Goal: Transaction & Acquisition: Purchase product/service

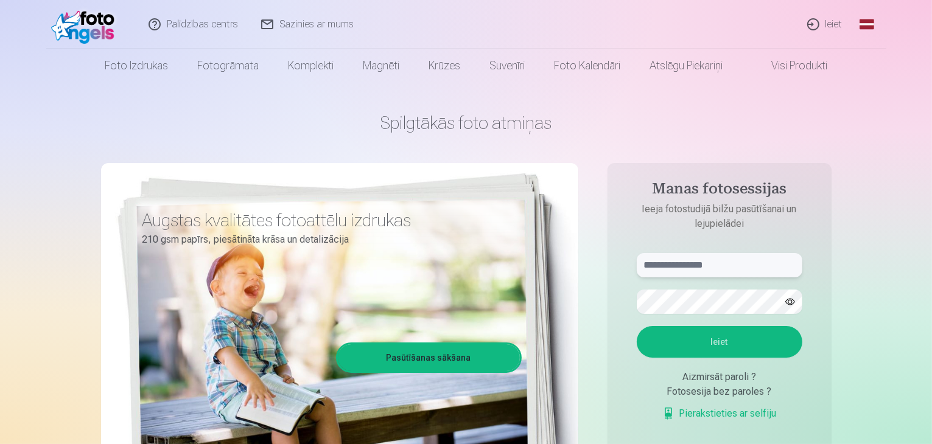
click at [744, 271] on input "text" at bounding box center [720, 265] width 166 height 24
click at [637, 326] on button "Ieiet" at bounding box center [720, 342] width 166 height 32
click at [794, 302] on button "button" at bounding box center [789, 301] width 23 height 23
click at [653, 268] on input "**********" at bounding box center [720, 265] width 166 height 24
type input "**********"
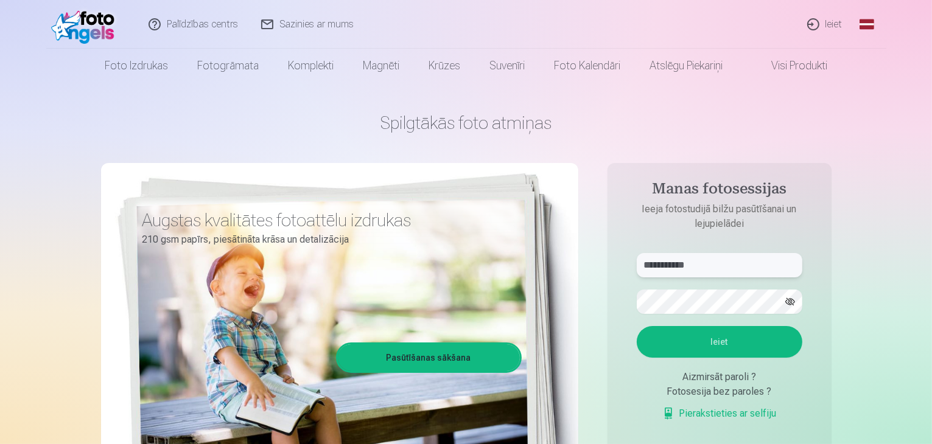
click at [637, 326] on button "Ieiet" at bounding box center [720, 342] width 166 height 32
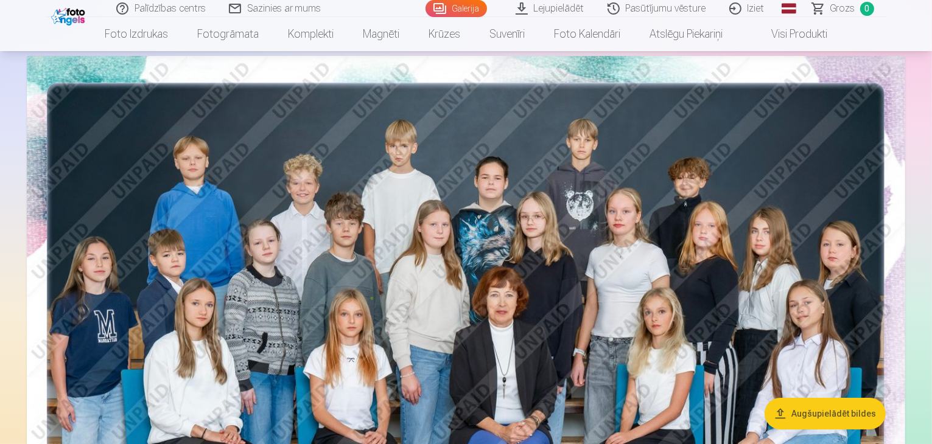
scroll to position [90, 0]
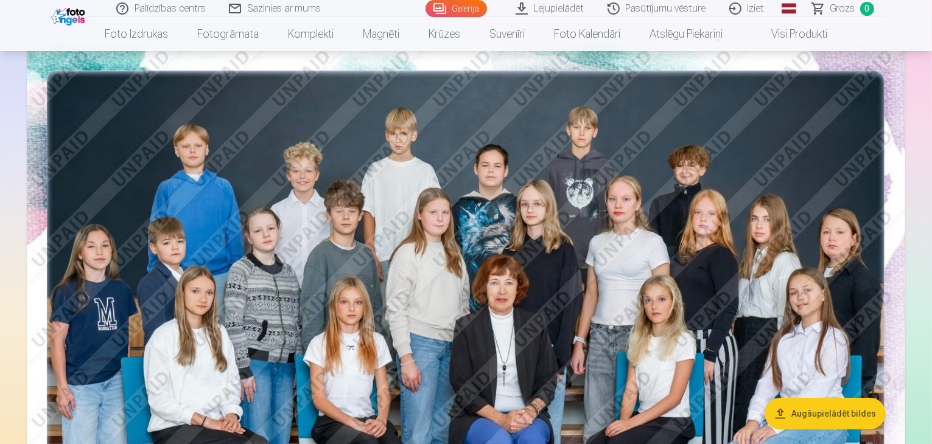
click at [826, 407] on button "Augšupielādēt bildes" at bounding box center [824, 414] width 121 height 32
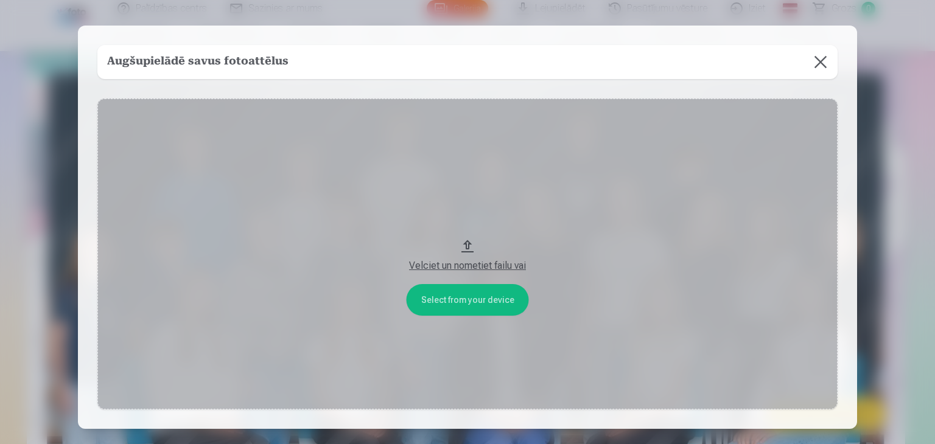
click at [817, 64] on button at bounding box center [820, 62] width 34 height 34
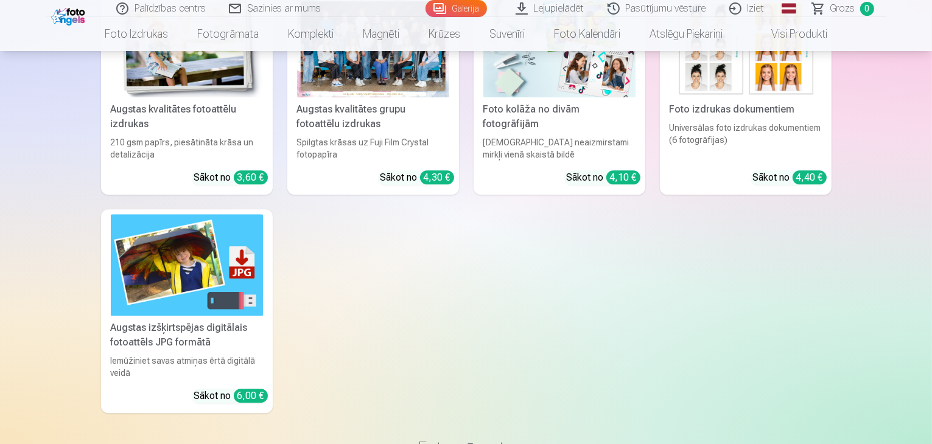
scroll to position [3107, 0]
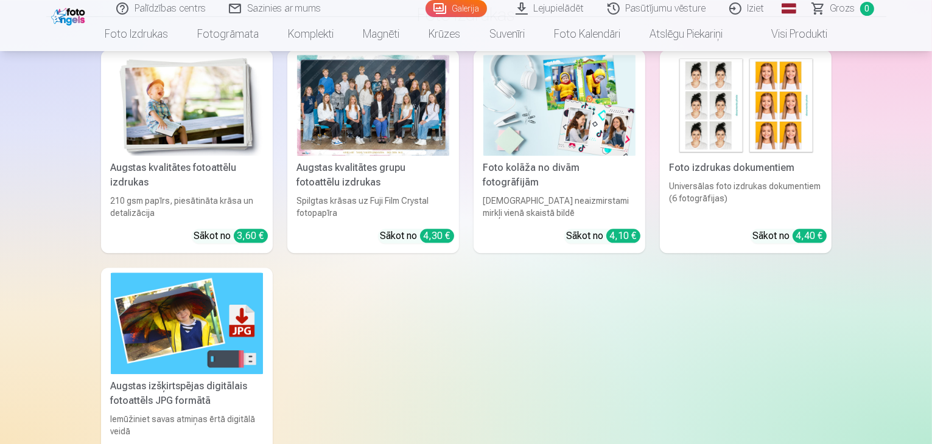
click at [455, 9] on link "Galerija" at bounding box center [455, 8] width 61 height 17
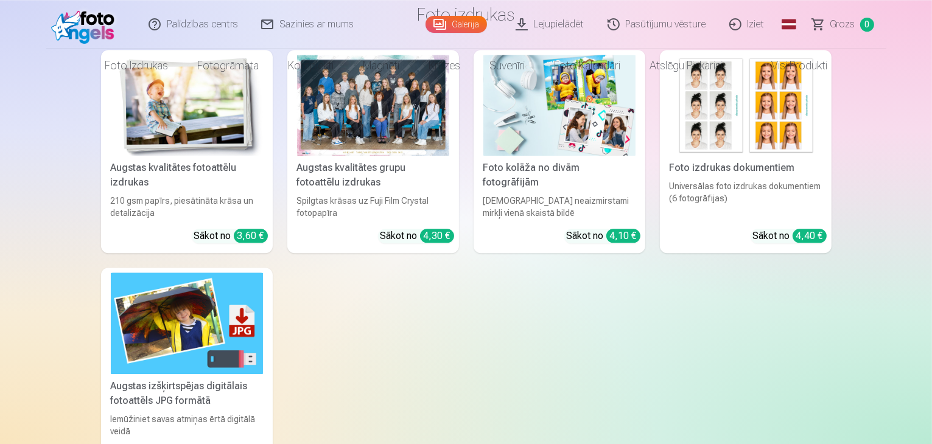
scroll to position [0, 0]
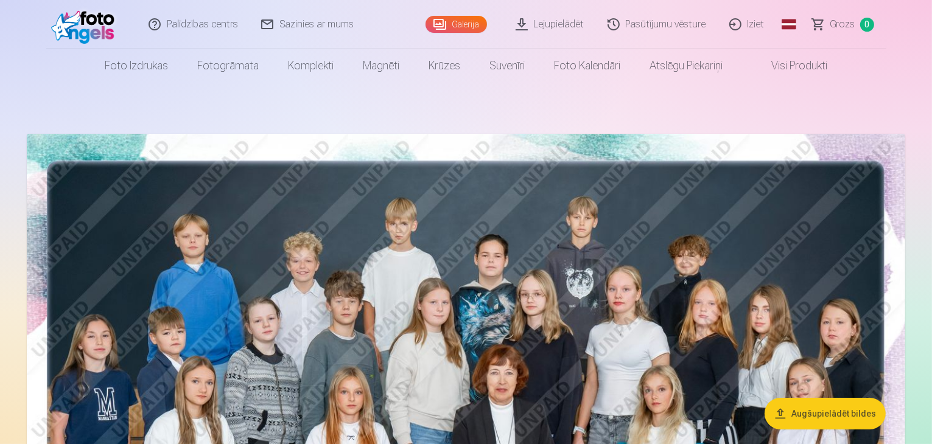
click at [797, 69] on link "Visi produkti" at bounding box center [789, 66] width 105 height 34
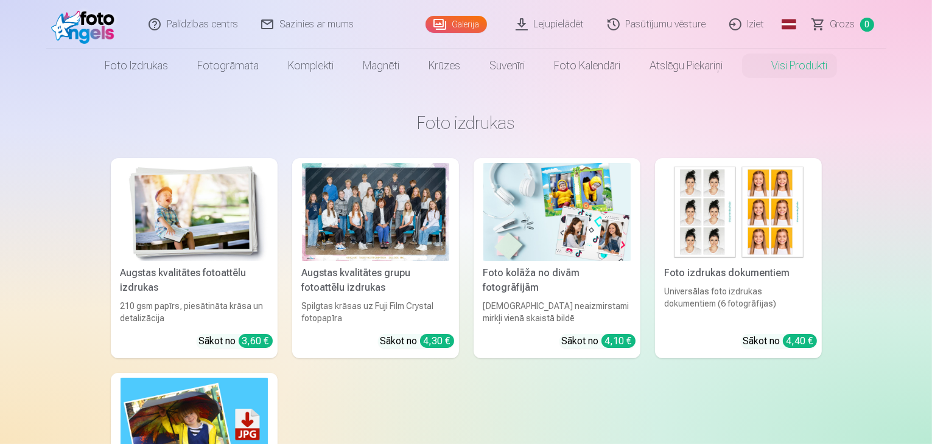
click at [396, 239] on div at bounding box center [375, 212] width 147 height 98
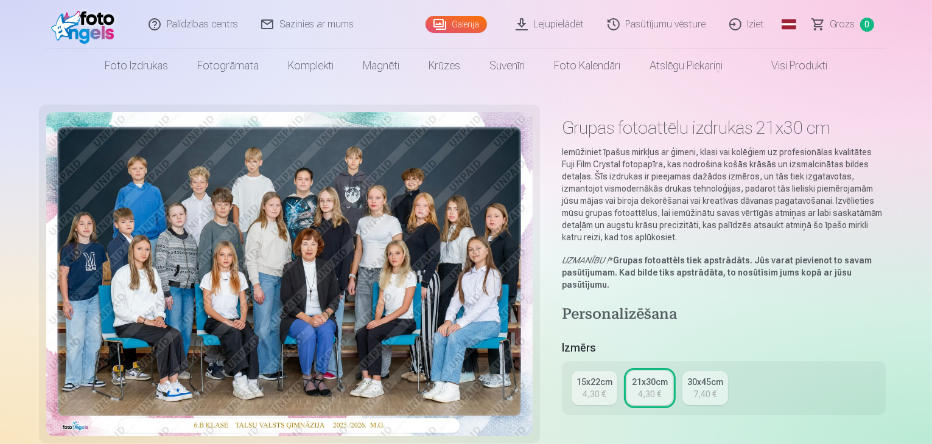
click at [612, 376] on div "15x22cm" at bounding box center [594, 382] width 36 height 12
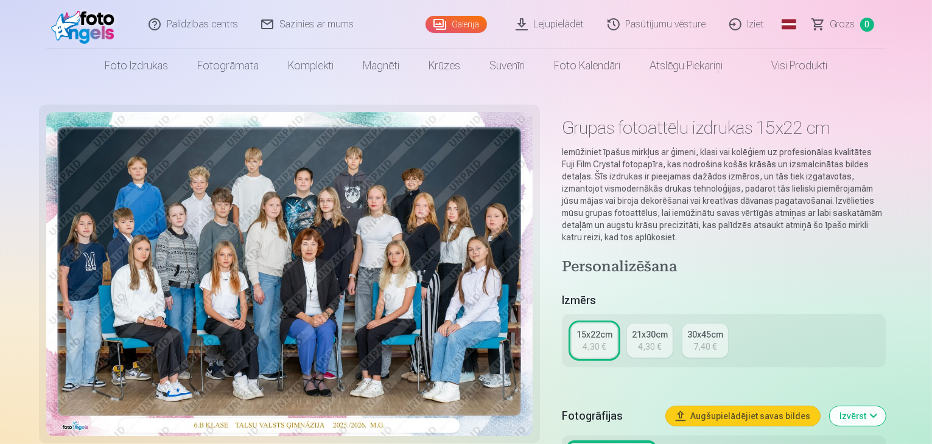
click at [886, 314] on div "15x22cm 4,30 € 21x30cm 4,30 € 30x45cm 7,40 €" at bounding box center [724, 341] width 324 height 54
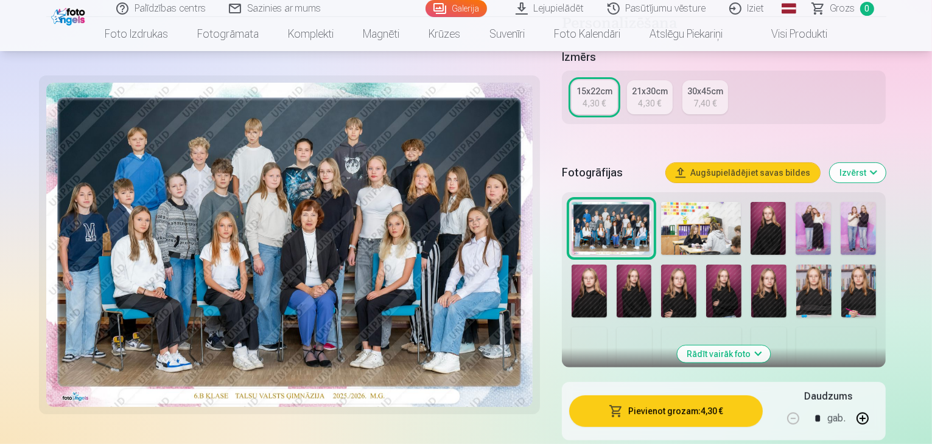
scroll to position [268, 0]
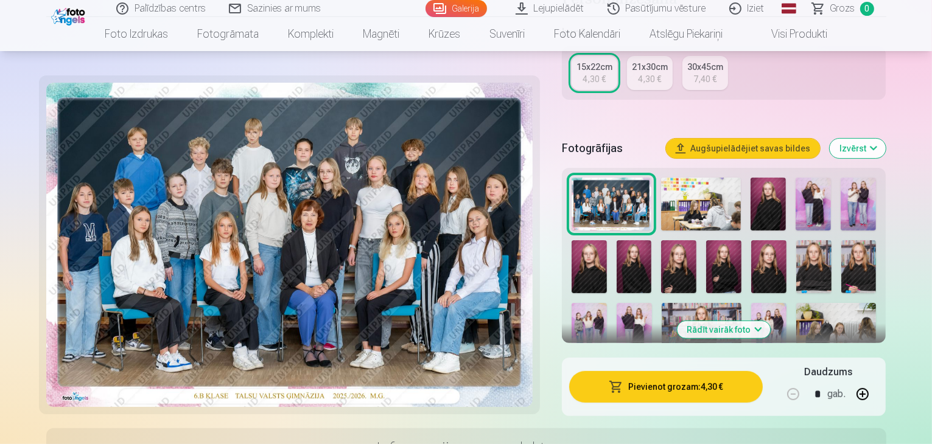
click at [690, 371] on button "Pievienot grozam : 4,30 €" at bounding box center [666, 387] width 194 height 32
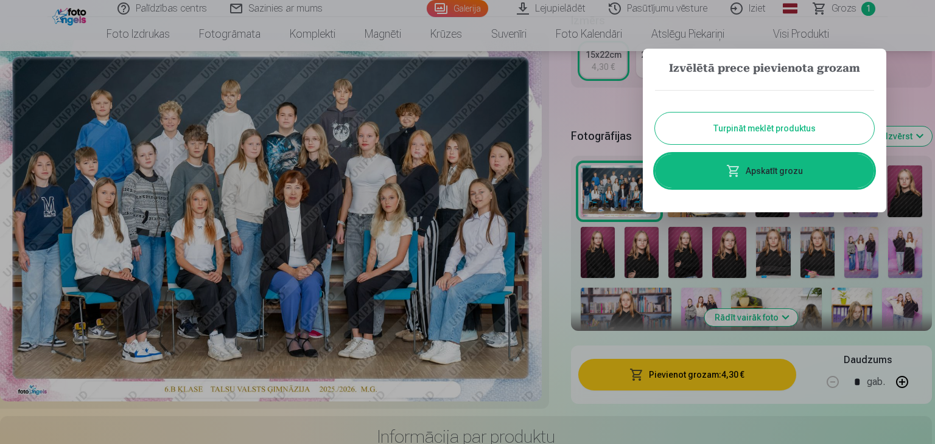
click at [797, 121] on button "Turpināt meklēt produktus" at bounding box center [764, 129] width 219 height 32
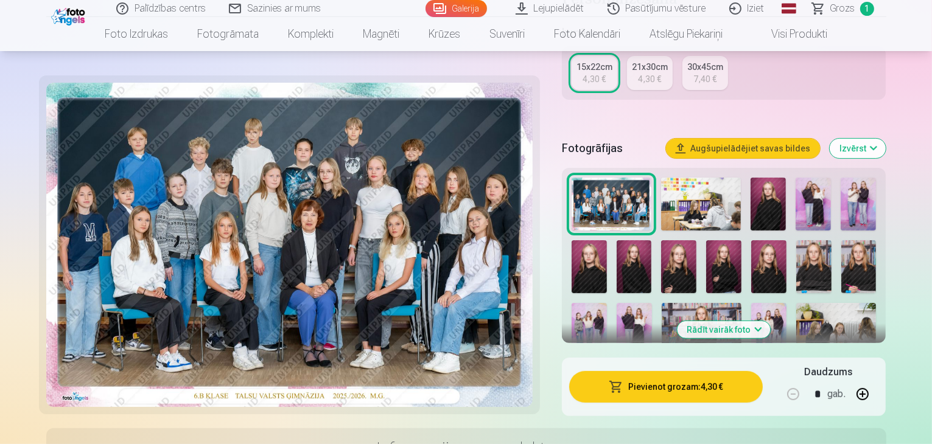
click at [860, 196] on img at bounding box center [857, 204] width 35 height 53
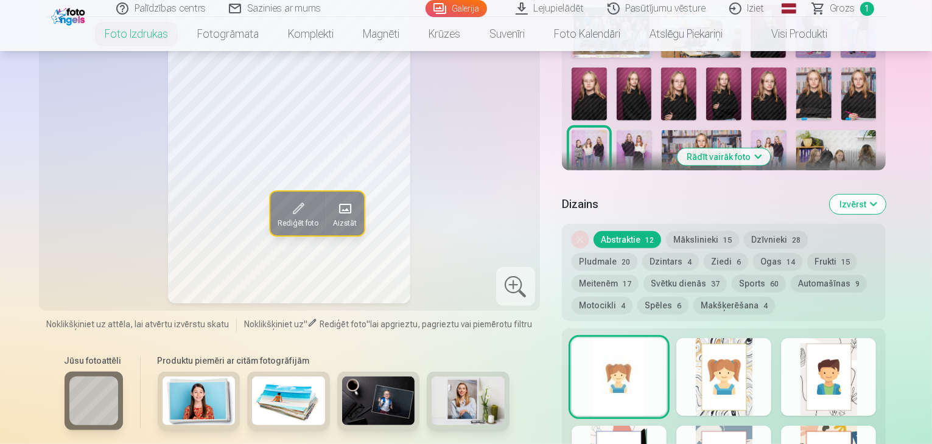
scroll to position [510, 0]
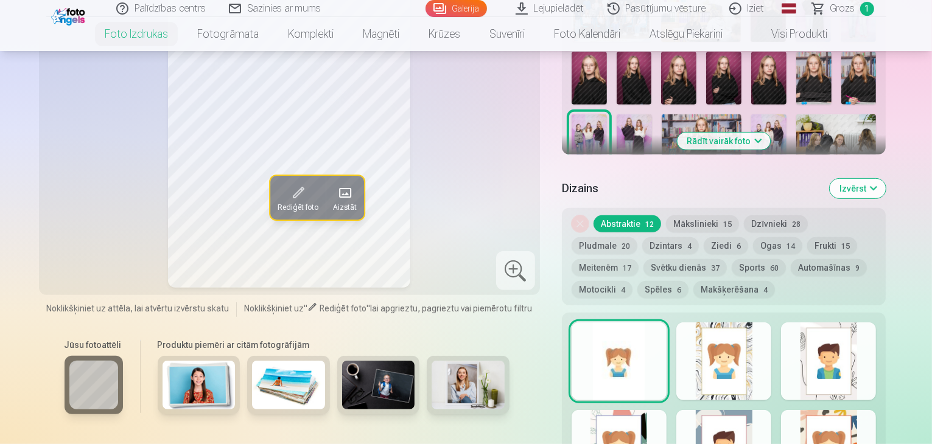
click at [618, 323] on div at bounding box center [618, 362] width 95 height 78
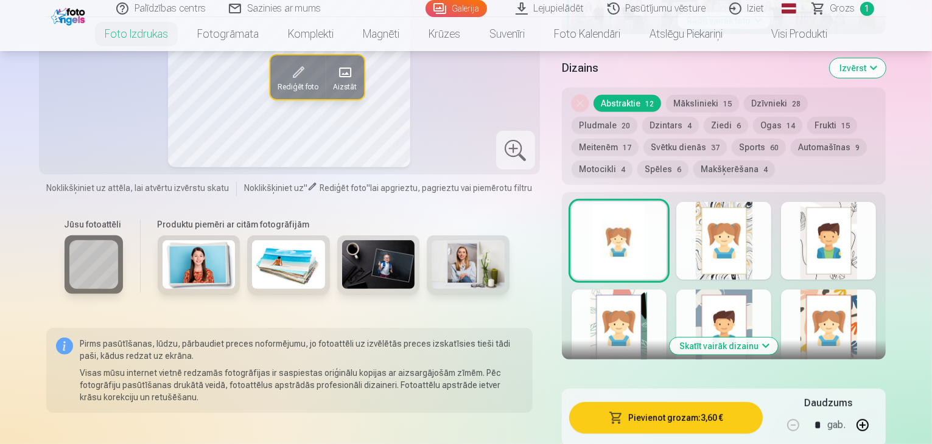
scroll to position [632, 0]
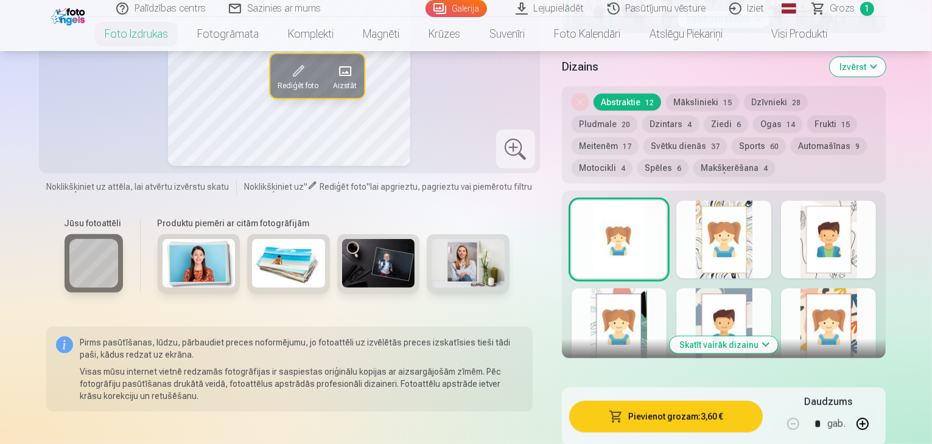
click at [778, 337] on button "Skatīt vairāk dizainu" at bounding box center [723, 345] width 108 height 17
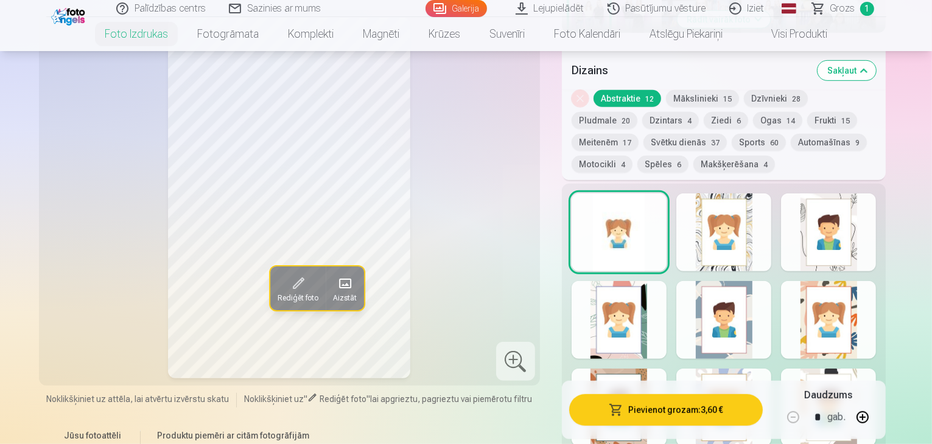
click at [771, 210] on div at bounding box center [723, 233] width 95 height 78
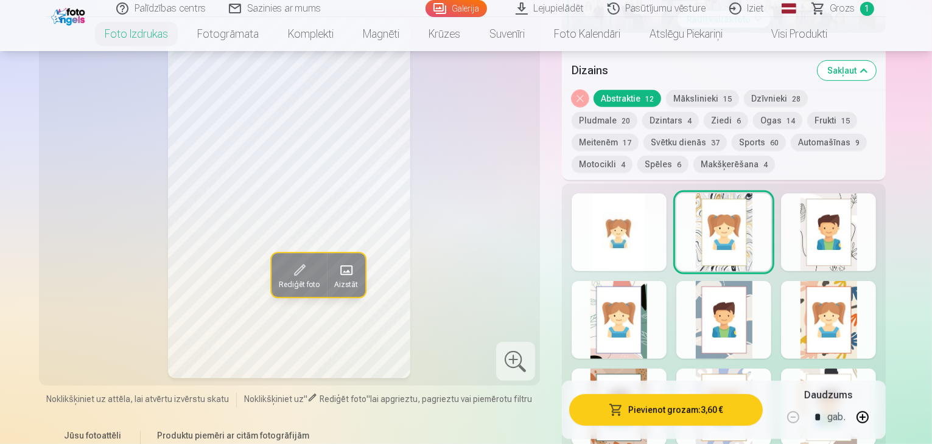
click at [840, 217] on div at bounding box center [828, 233] width 95 height 78
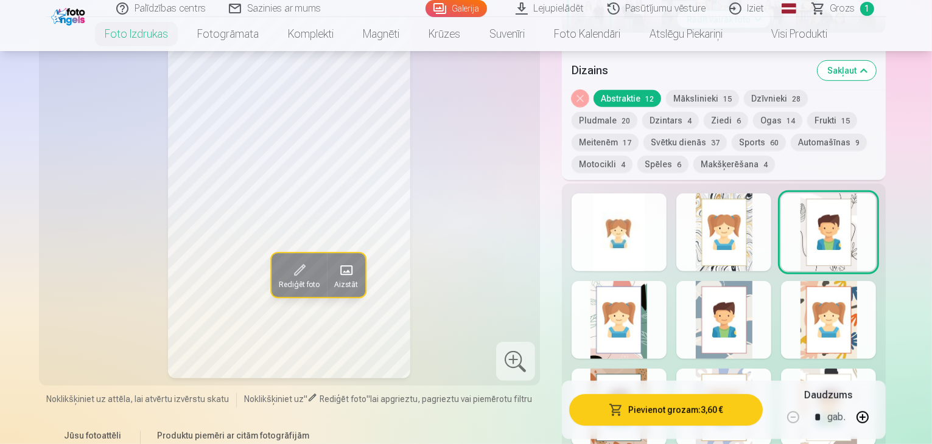
click at [648, 293] on div at bounding box center [618, 320] width 95 height 78
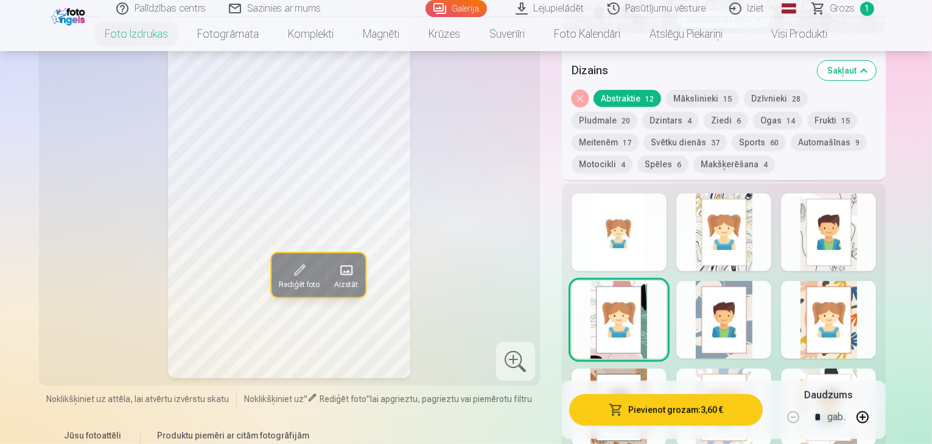
click at [729, 304] on div at bounding box center [723, 320] width 95 height 78
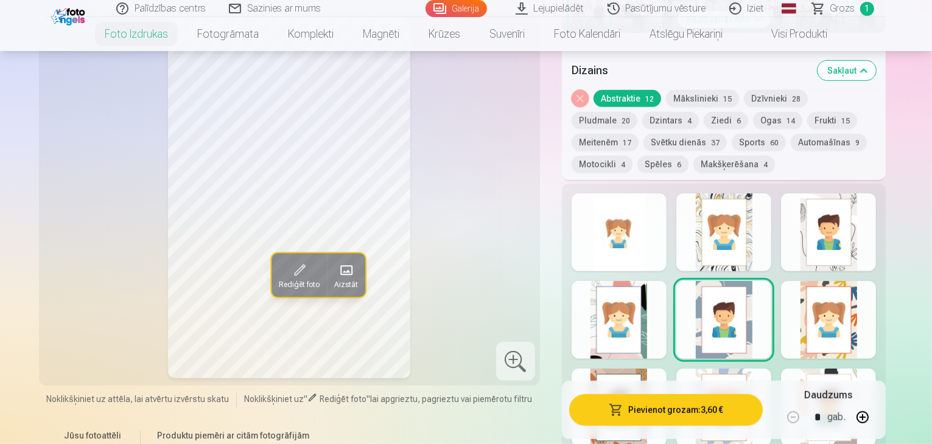
click at [876, 304] on div at bounding box center [828, 320] width 95 height 78
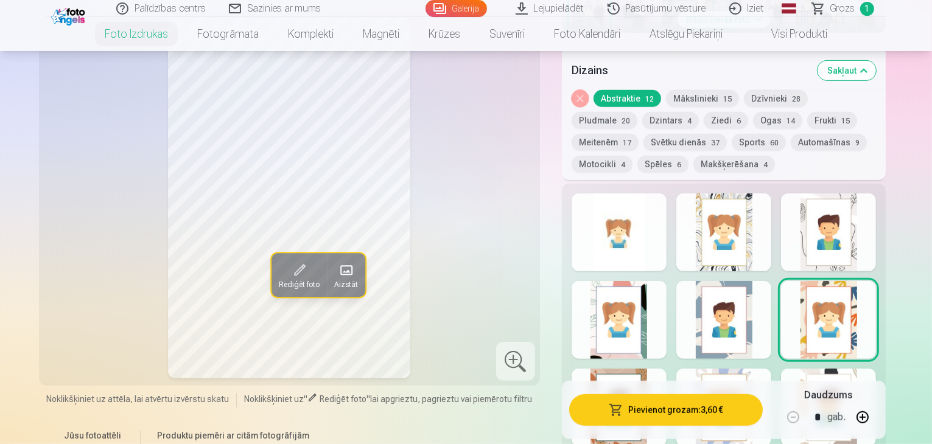
click at [860, 369] on div at bounding box center [828, 408] width 95 height 78
click at [771, 369] on div at bounding box center [723, 408] width 95 height 78
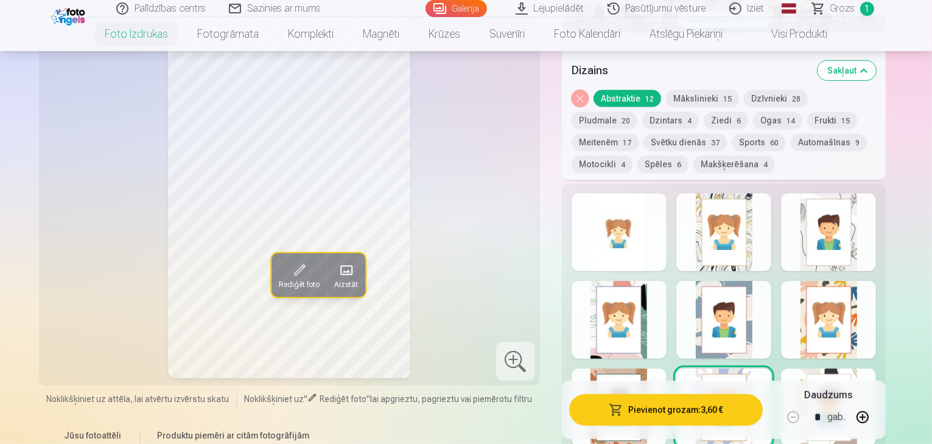
click at [629, 369] on div at bounding box center [618, 408] width 95 height 78
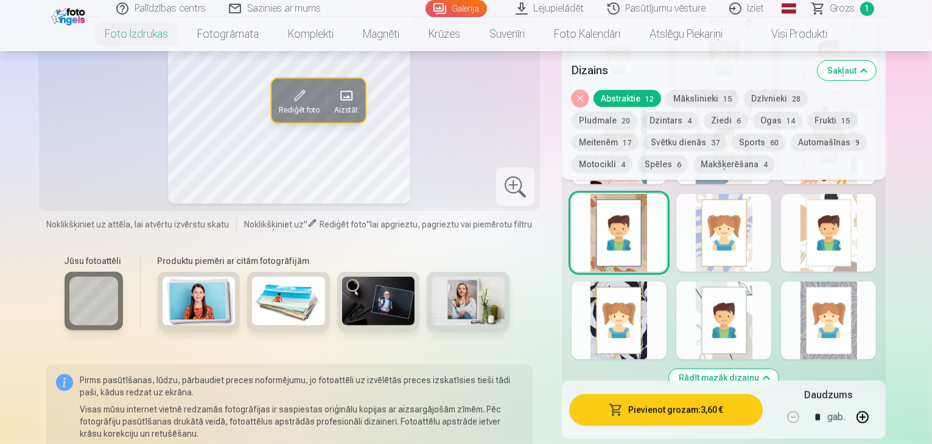
scroll to position [826, 0]
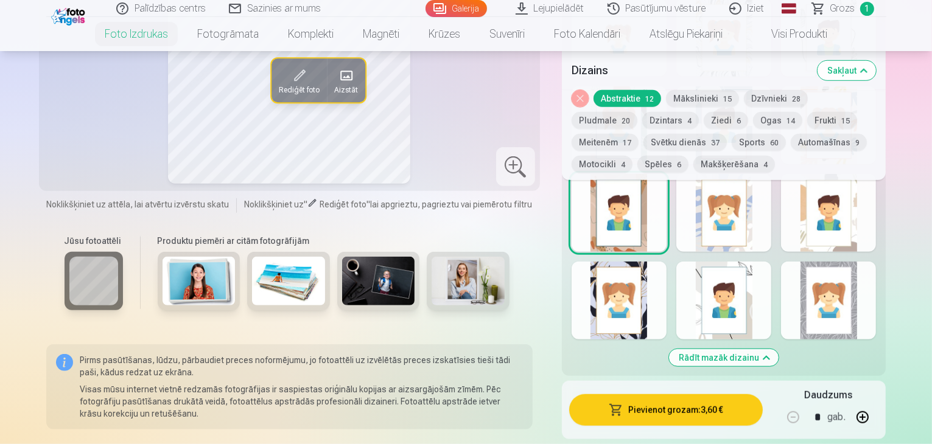
click at [648, 276] on div at bounding box center [618, 301] width 95 height 78
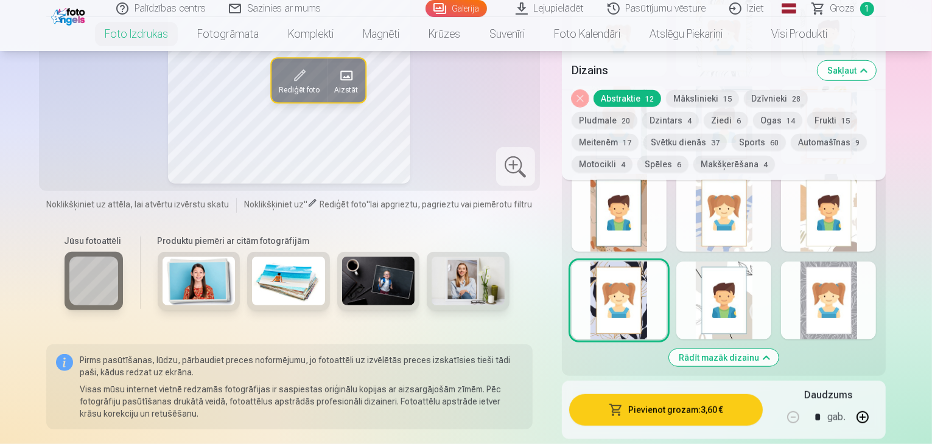
click at [741, 283] on div at bounding box center [723, 301] width 95 height 78
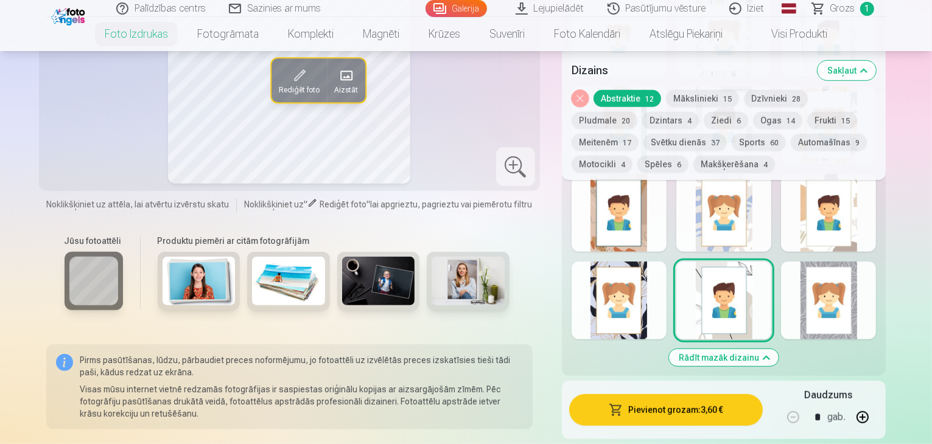
click at [876, 278] on div at bounding box center [828, 301] width 95 height 78
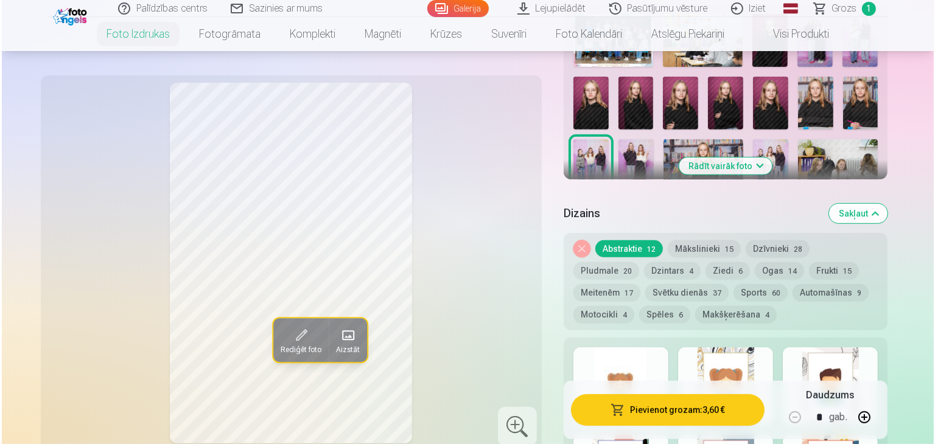
scroll to position [486, 0]
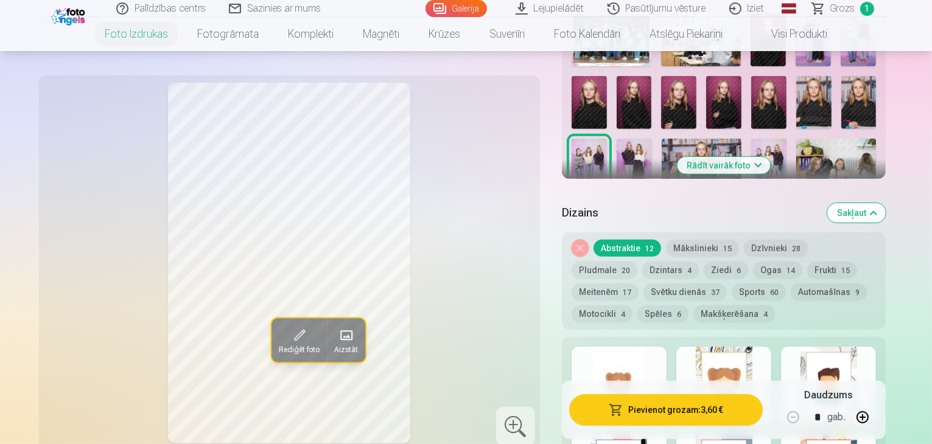
click at [623, 354] on div at bounding box center [618, 386] width 95 height 78
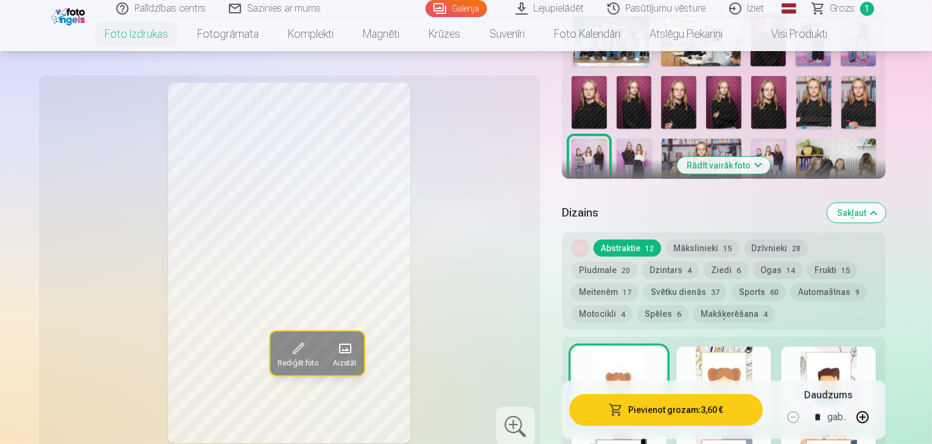
click at [691, 407] on button "Pievienot grozam : 3,60 €" at bounding box center [666, 410] width 194 height 32
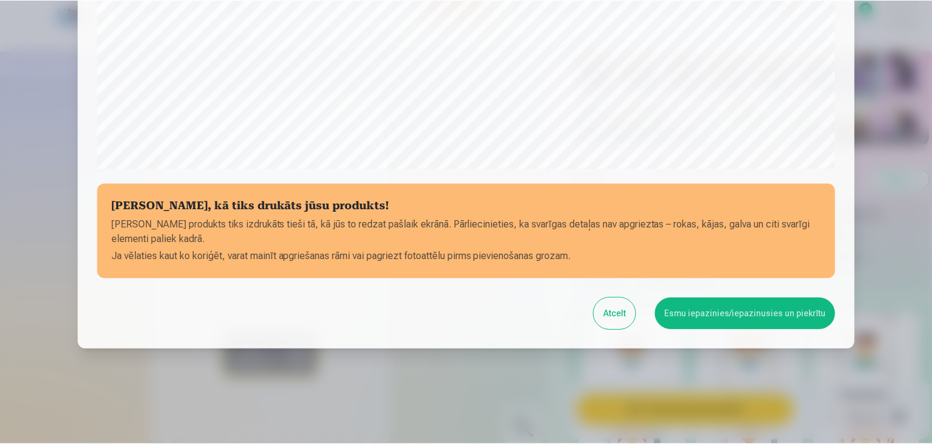
scroll to position [432, 0]
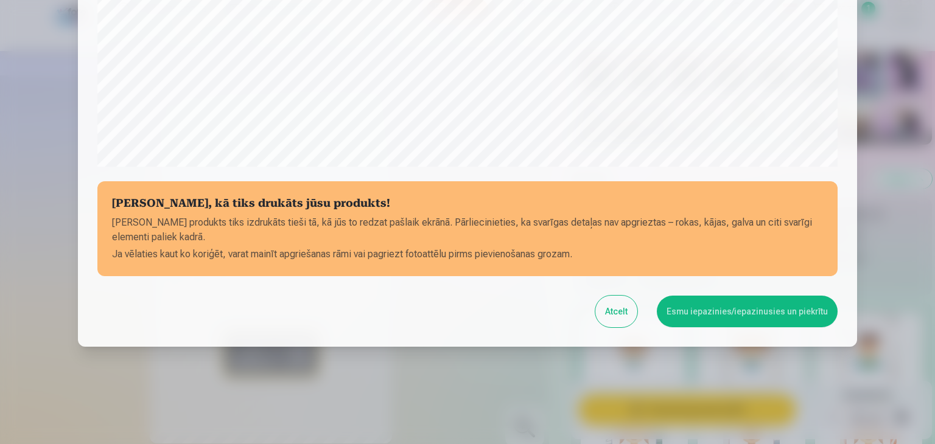
click at [734, 312] on button "Esmu iepazinies/iepazinusies un piekrītu" at bounding box center [747, 312] width 181 height 32
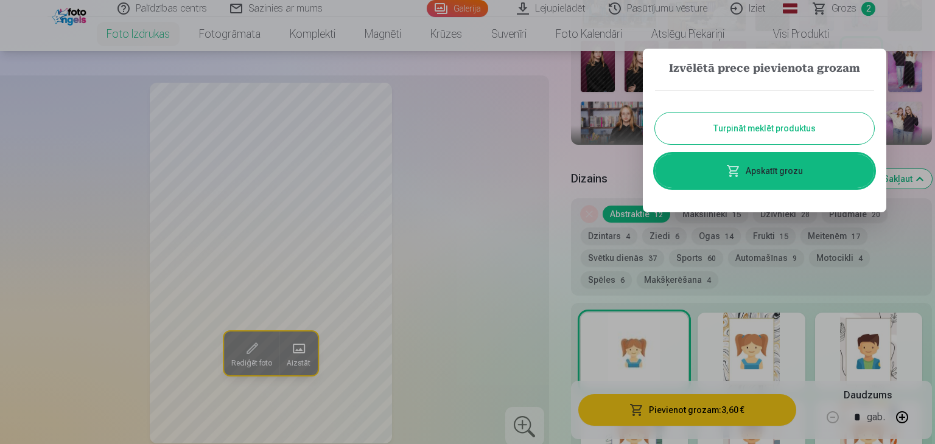
click at [780, 118] on button "Turpināt meklēt produktus" at bounding box center [764, 129] width 219 height 32
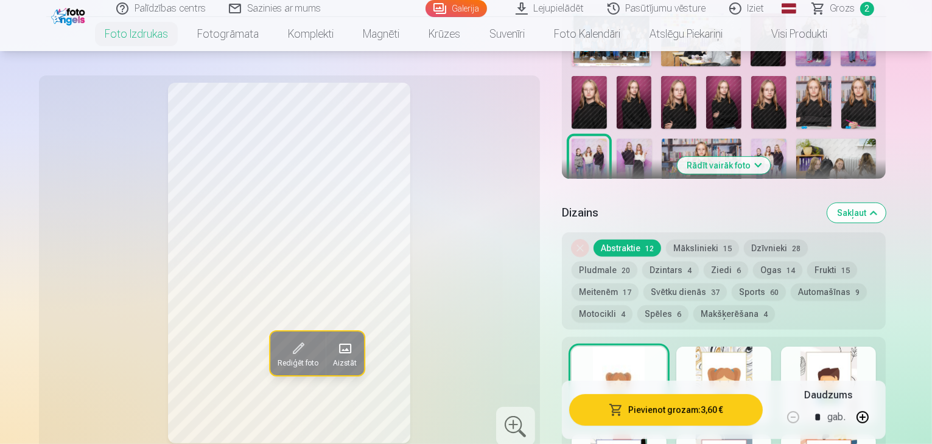
click at [931, 15] on header "Palīdzības centrs Sazinies ar mums Galerija Lejupielādēt Pasūtījumu vēsture Izi…" at bounding box center [466, 25] width 932 height 51
click at [652, 139] on img at bounding box center [634, 165] width 35 height 53
click at [753, 72] on div at bounding box center [724, 132] width 315 height 247
click at [796, 76] on img at bounding box center [813, 102] width 35 height 53
click at [841, 76] on img at bounding box center [858, 102] width 35 height 53
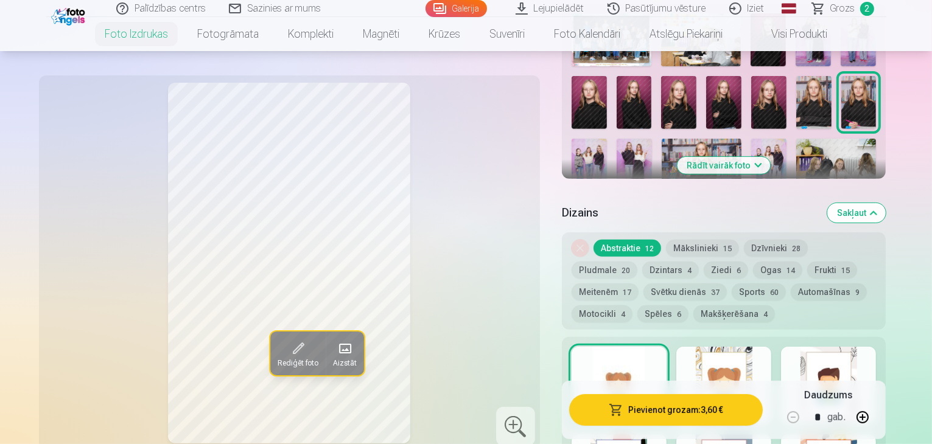
click at [662, 139] on img at bounding box center [702, 165] width 80 height 53
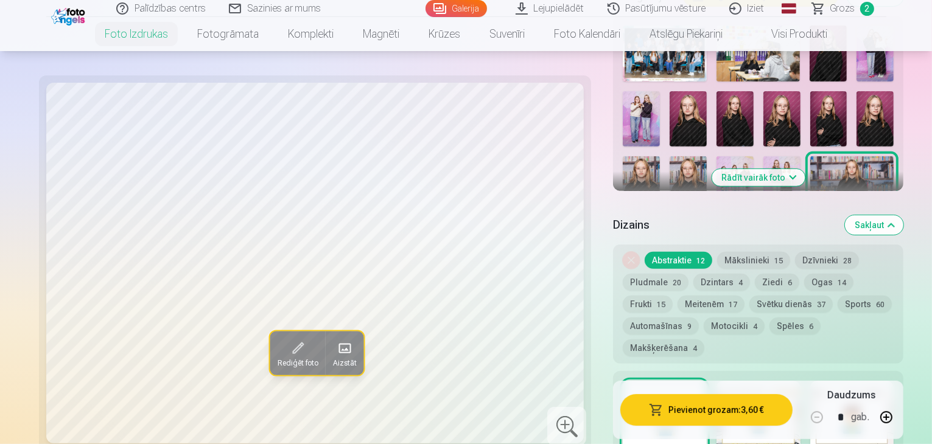
click at [669, 222] on img at bounding box center [646, 256] width 46 height 69
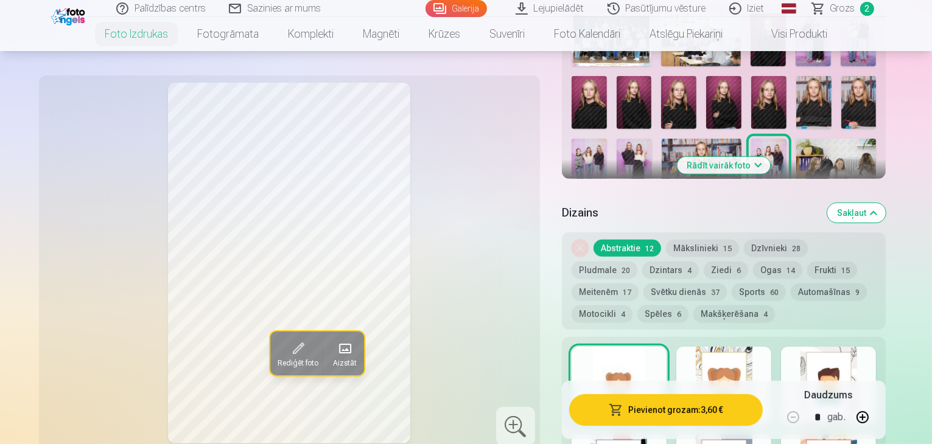
click at [607, 139] on img at bounding box center [588, 165] width 35 height 53
click at [751, 139] on img at bounding box center [768, 165] width 35 height 53
click at [796, 139] on img at bounding box center [836, 165] width 80 height 53
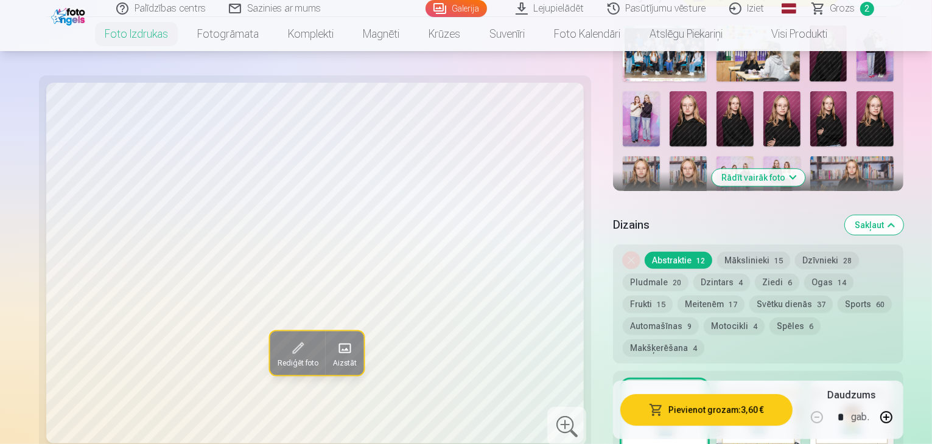
click at [765, 169] on button "Rādīt vairāk foto" at bounding box center [757, 177] width 93 height 17
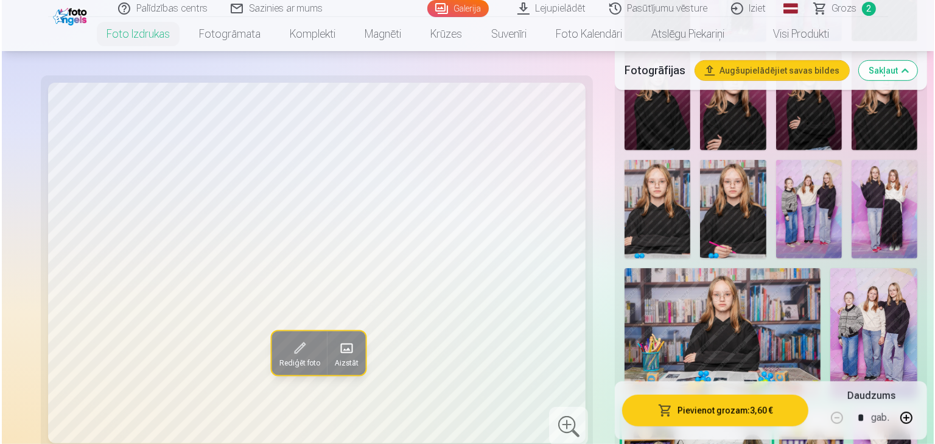
scroll to position [680, 0]
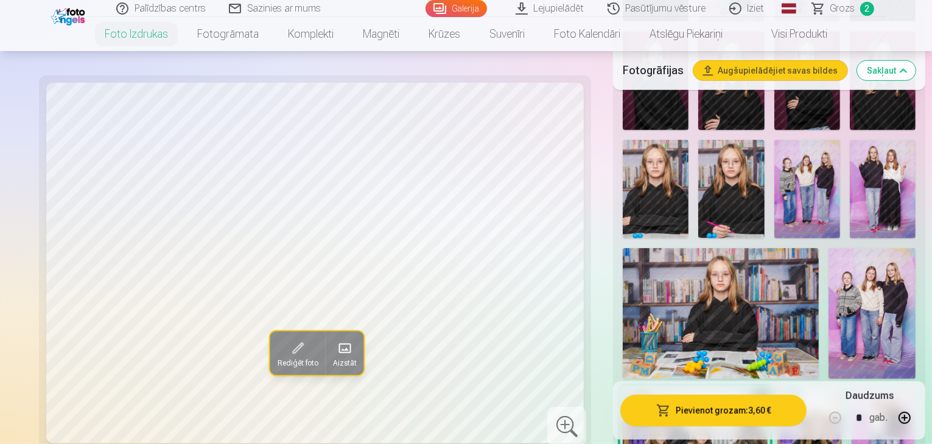
click at [796, 389] on img at bounding box center [809, 437] width 65 height 97
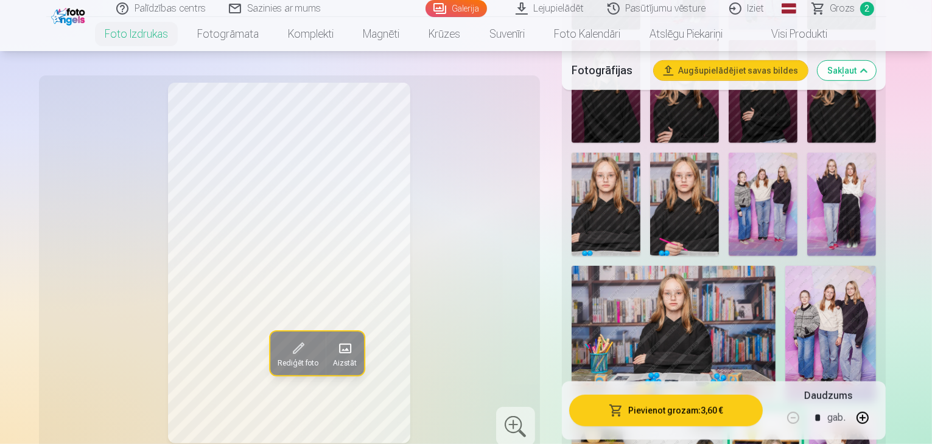
click at [707, 410] on button "Pievienot grozam : 3,60 €" at bounding box center [666, 410] width 194 height 32
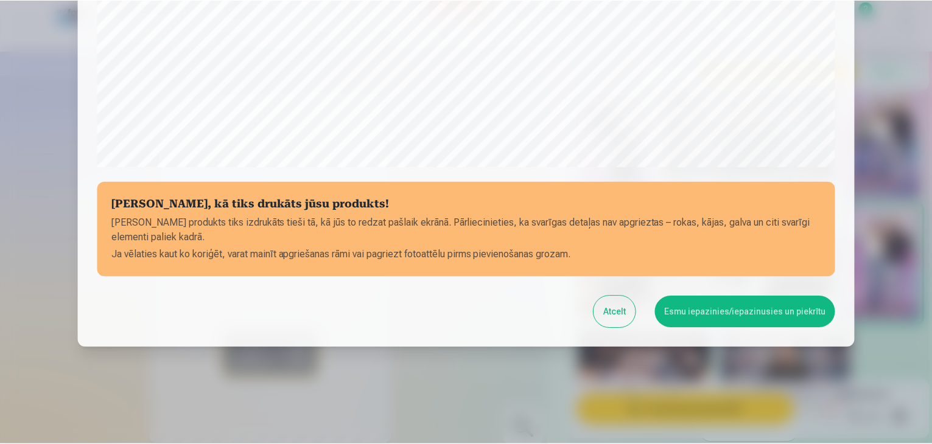
scroll to position [432, 0]
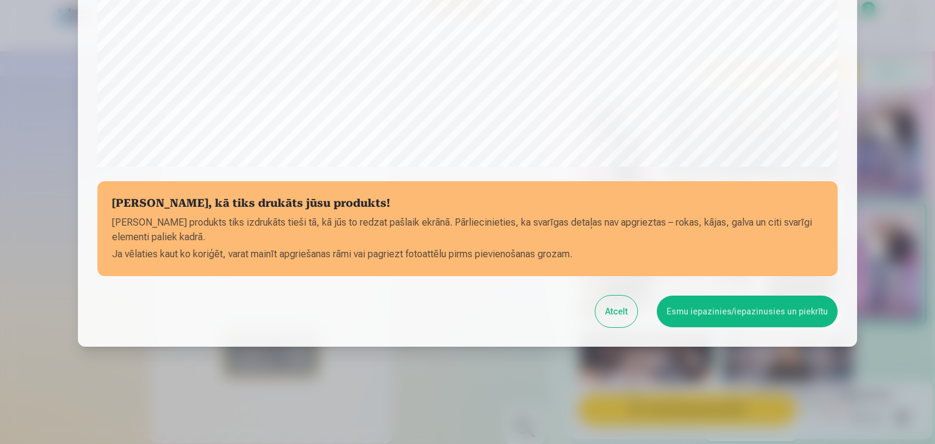
click at [738, 304] on button "Esmu iepazinies/iepazinusies un piekrītu" at bounding box center [747, 312] width 181 height 32
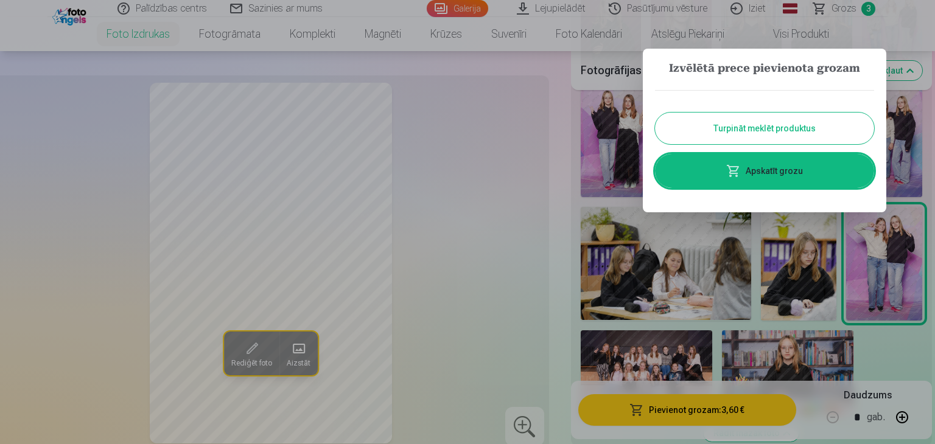
click at [782, 133] on button "Turpināt meklēt produktus" at bounding box center [764, 129] width 219 height 32
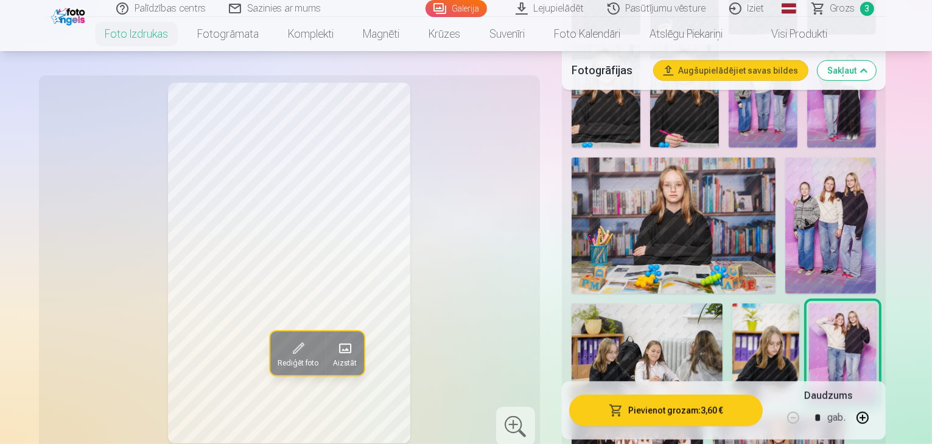
scroll to position [802, 0]
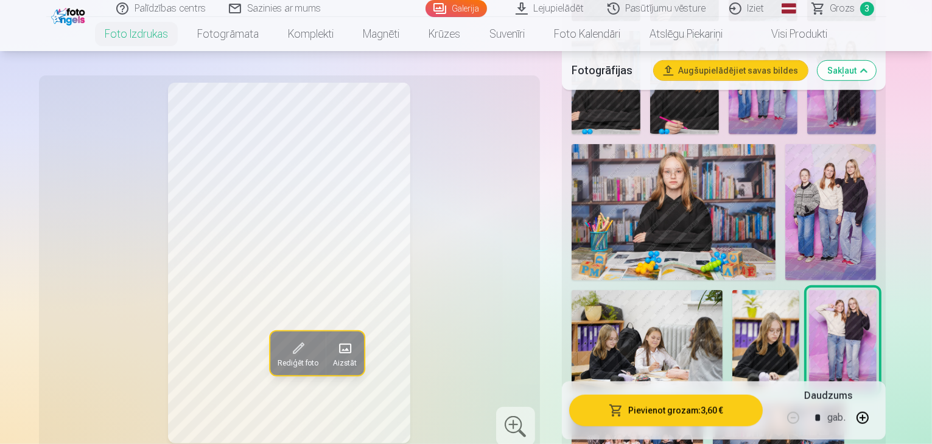
click at [808, 401] on img at bounding box center [778, 445] width 131 height 88
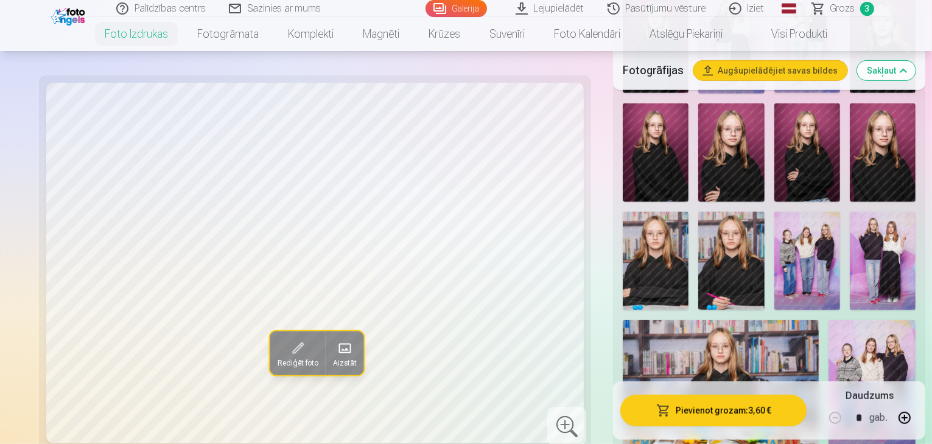
scroll to position [607, 0]
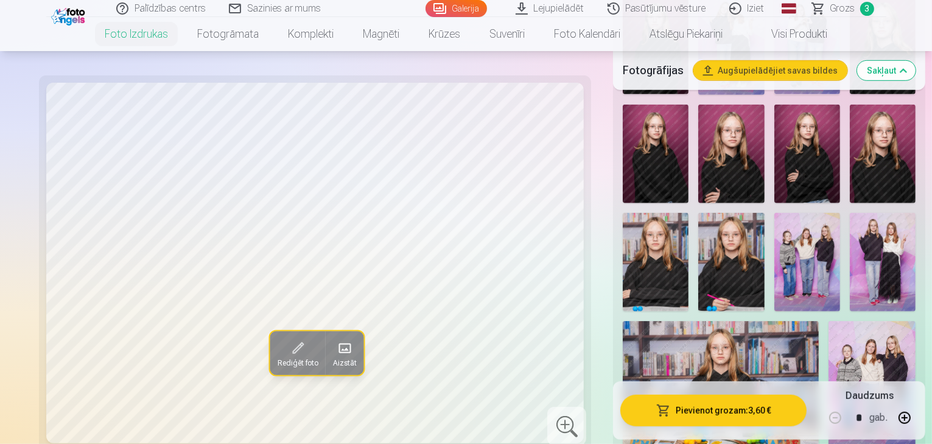
click at [754, 321] on img at bounding box center [721, 386] width 196 height 131
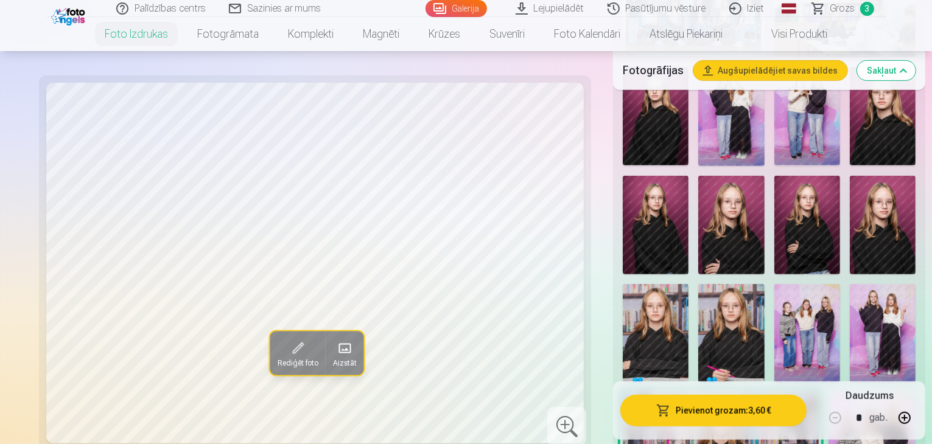
scroll to position [534, 0]
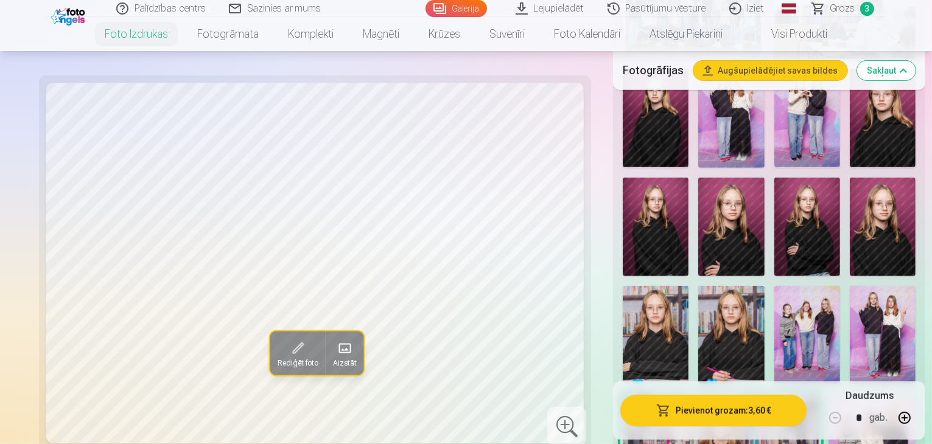
click at [764, 286] on img at bounding box center [731, 335] width 66 height 99
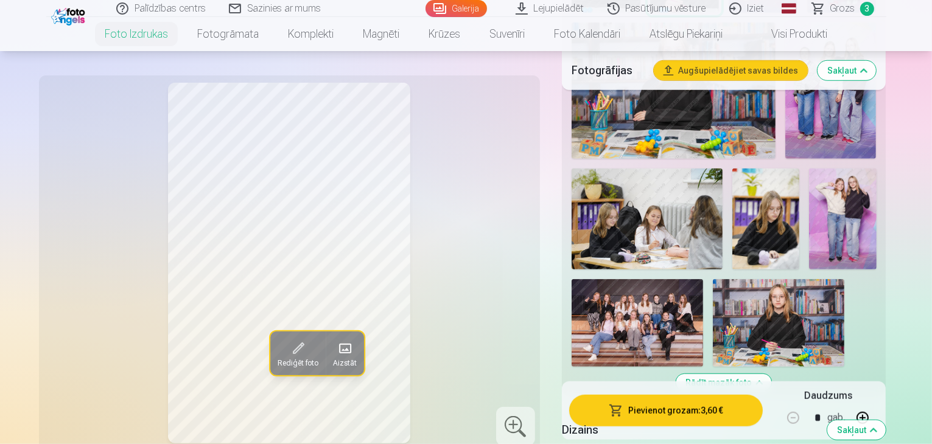
scroll to position [948, 0]
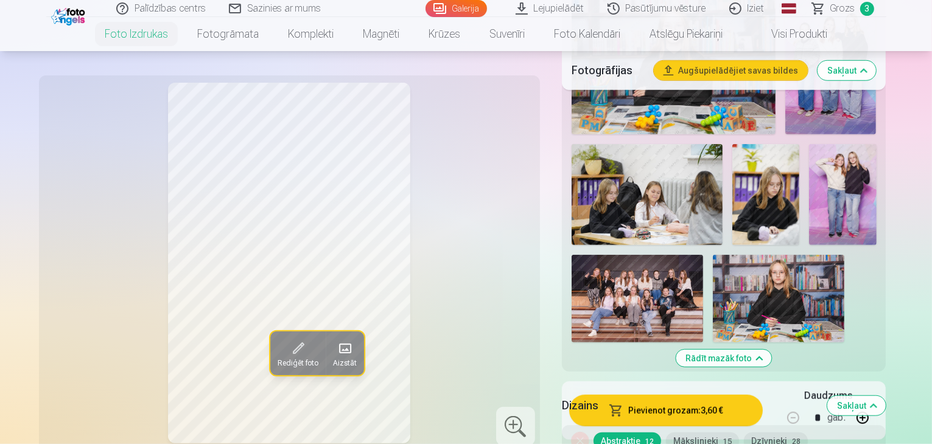
click at [288, 347] on span at bounding box center [297, 348] width 19 height 19
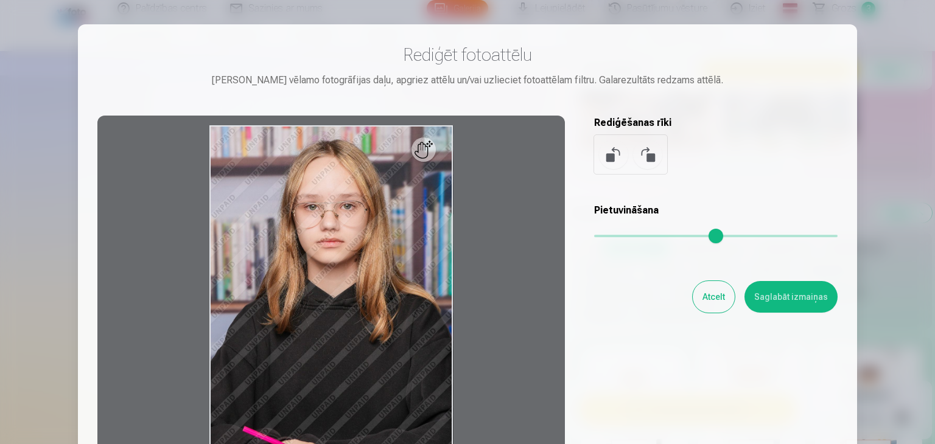
click at [718, 303] on button "Atcelt" at bounding box center [714, 297] width 42 height 32
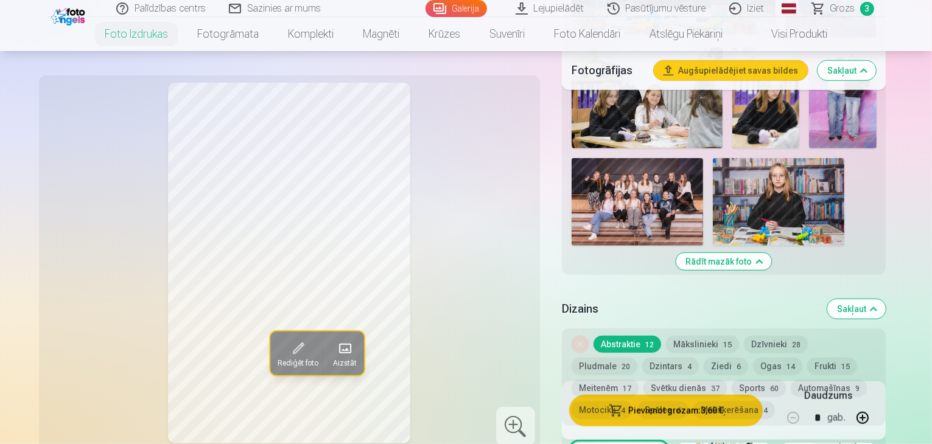
scroll to position [1070, 0]
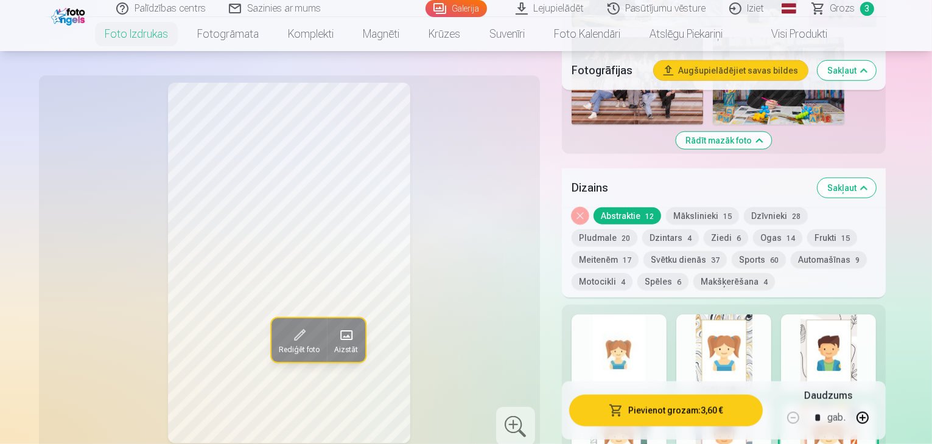
scroll to position [1167, 0]
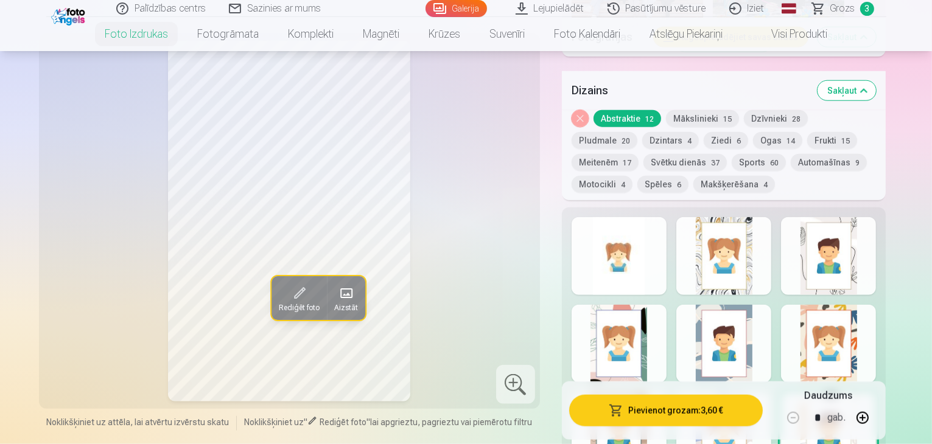
scroll to position [1265, 0]
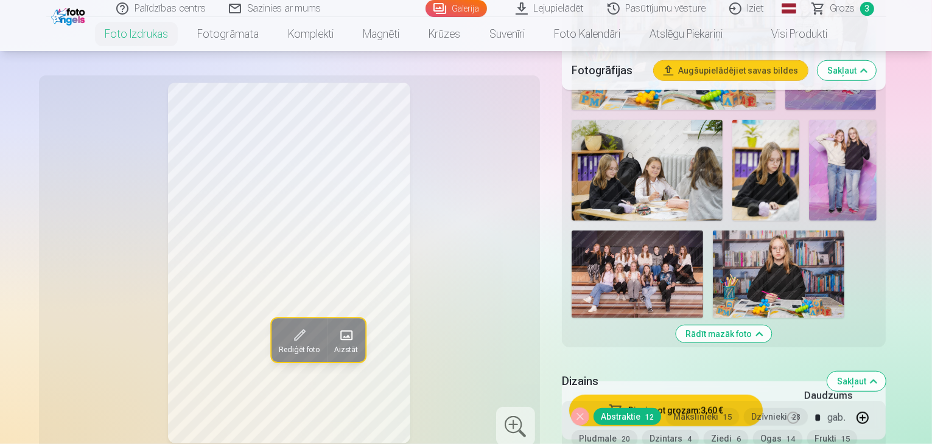
scroll to position [997, 0]
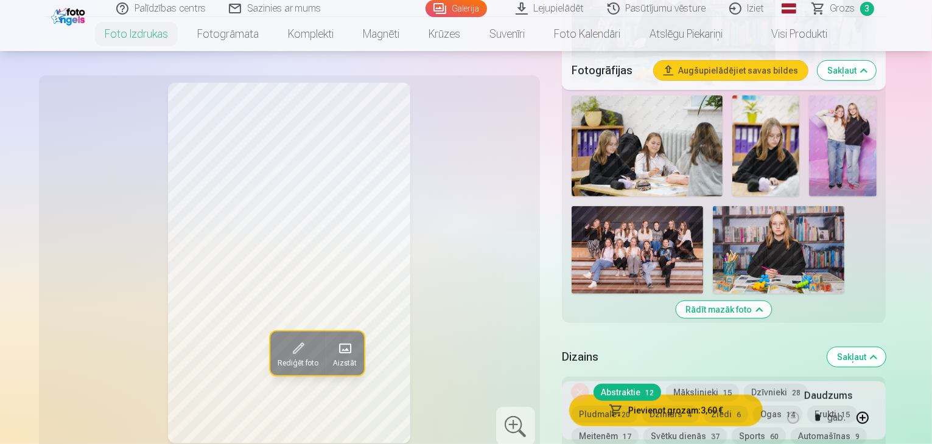
click at [701, 384] on button "Mākslinieki 15" at bounding box center [702, 392] width 73 height 17
click at [776, 384] on button "Dzīvnieki 28" at bounding box center [776, 392] width 64 height 17
click at [637, 406] on button "Pludmale 20" at bounding box center [604, 414] width 66 height 17
click at [638, 428] on button "Meitenēm 17" at bounding box center [604, 436] width 67 height 17
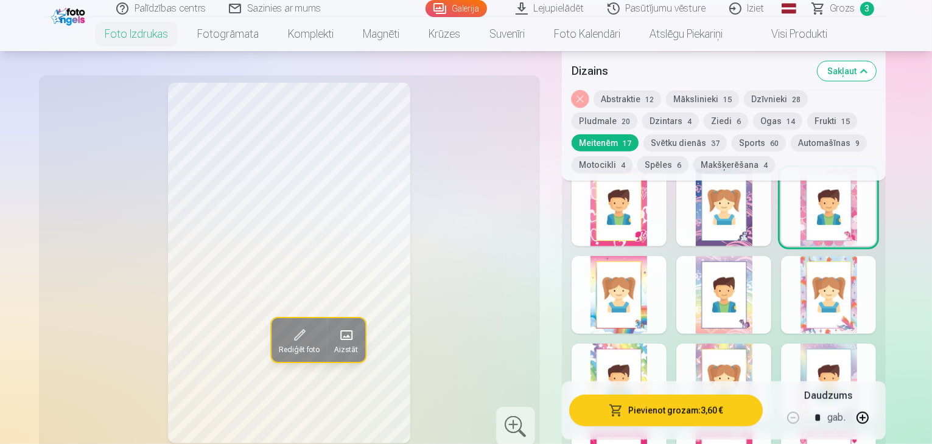
scroll to position [1313, 0]
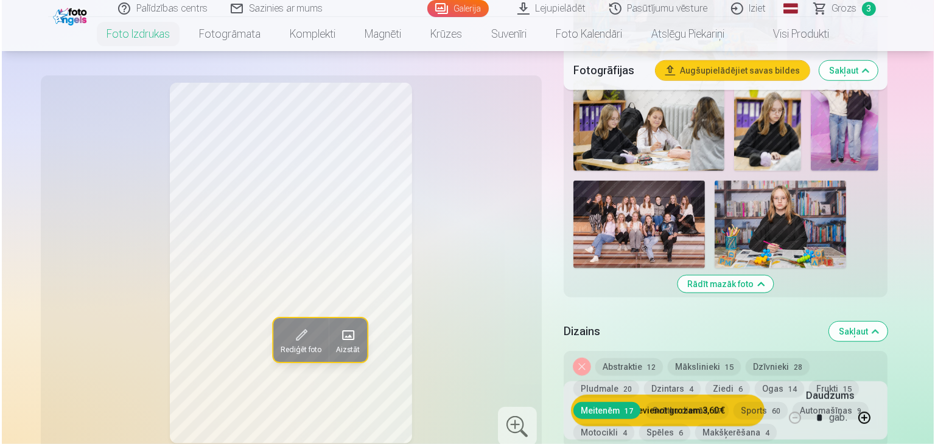
scroll to position [1021, 0]
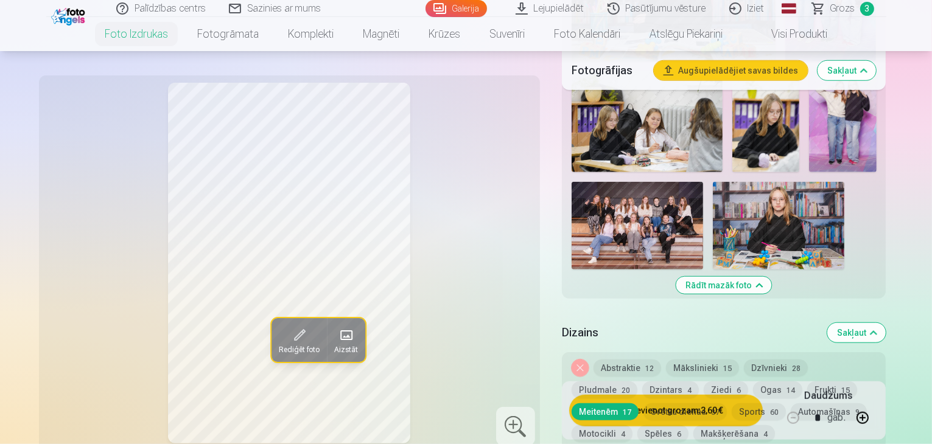
click at [640, 360] on button "Abstraktie 12" at bounding box center [627, 368] width 68 height 17
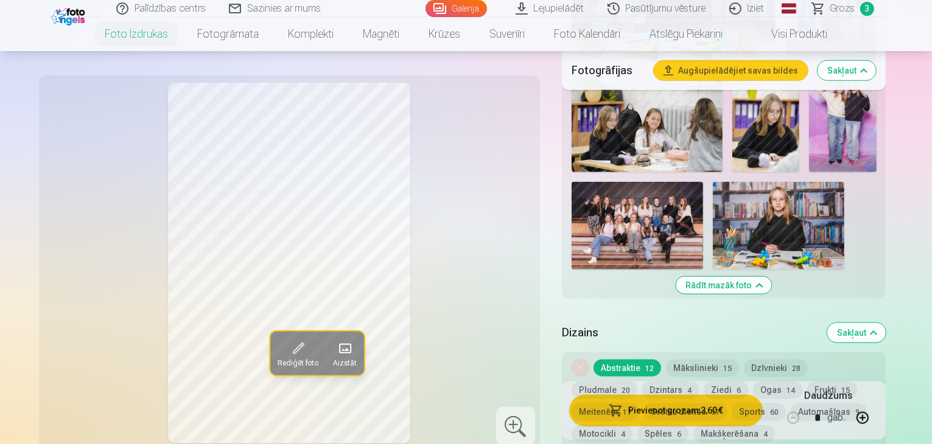
click at [720, 410] on button "Pievienot grozam : 3,60 €" at bounding box center [666, 410] width 194 height 32
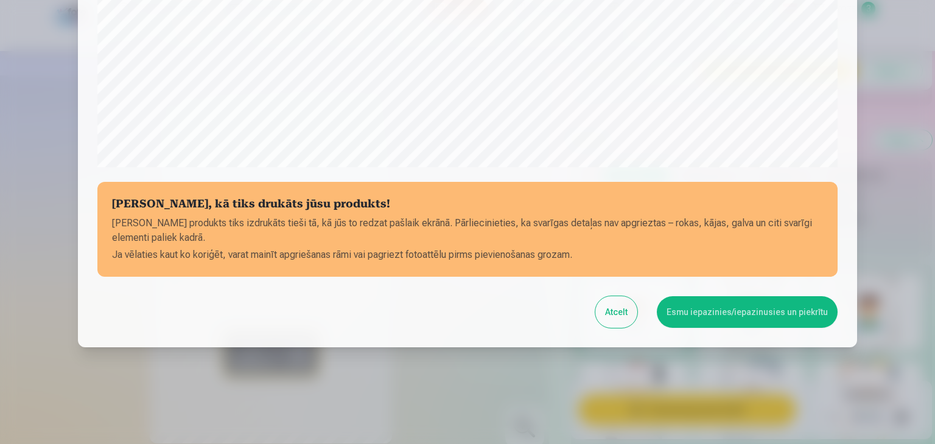
scroll to position [432, 0]
click at [740, 309] on button "Esmu iepazinies/iepazinusies un piekrītu" at bounding box center [747, 312] width 181 height 32
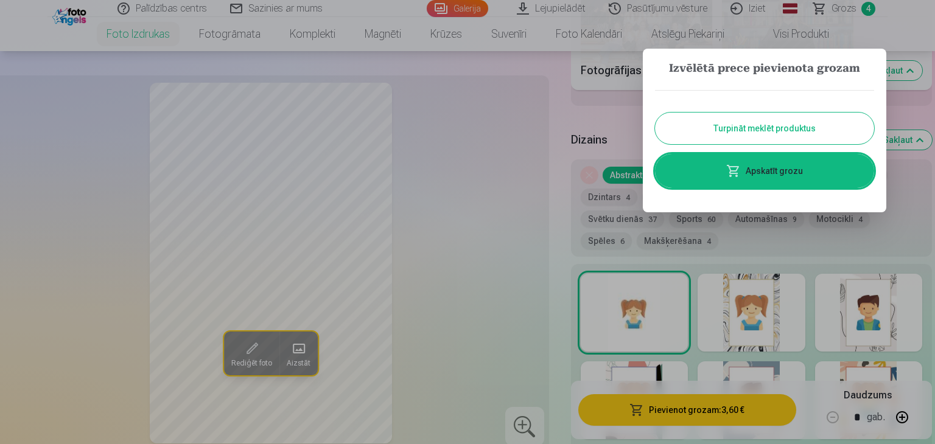
click at [777, 174] on link "Apskatīt grozu" at bounding box center [764, 171] width 219 height 34
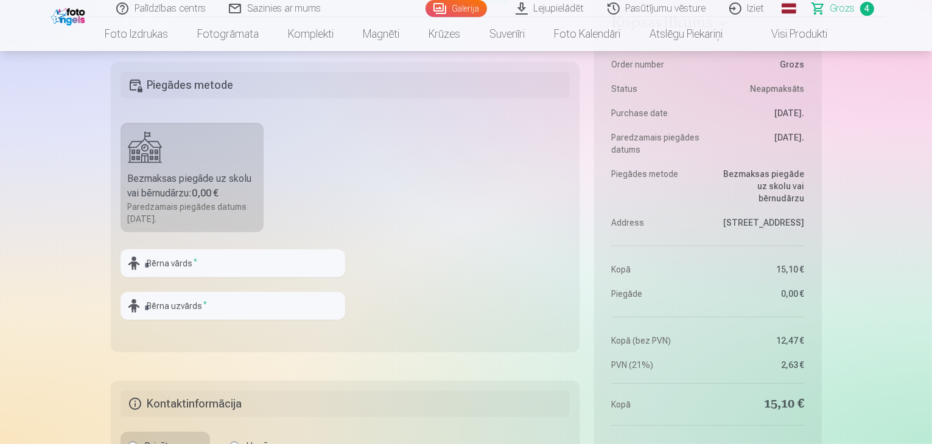
scroll to position [755, 0]
click at [222, 267] on input "text" at bounding box center [233, 262] width 225 height 28
type input "*"
type input "*******"
click at [195, 311] on input "text" at bounding box center [233, 305] width 225 height 28
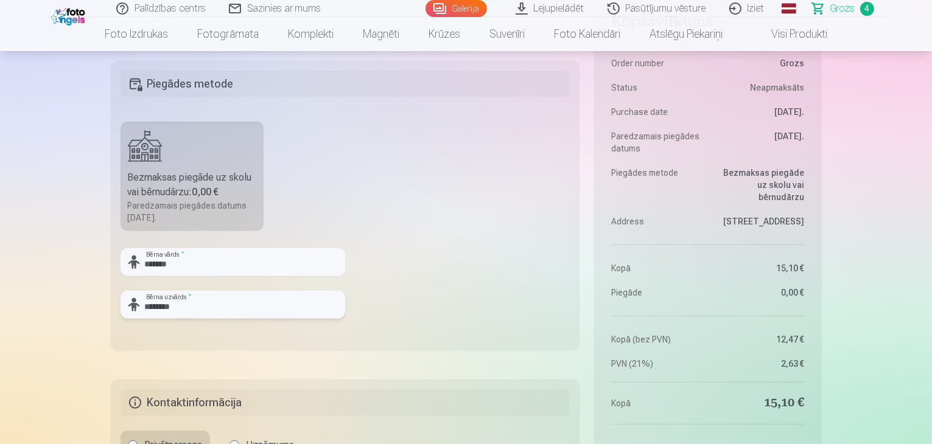
type input "********"
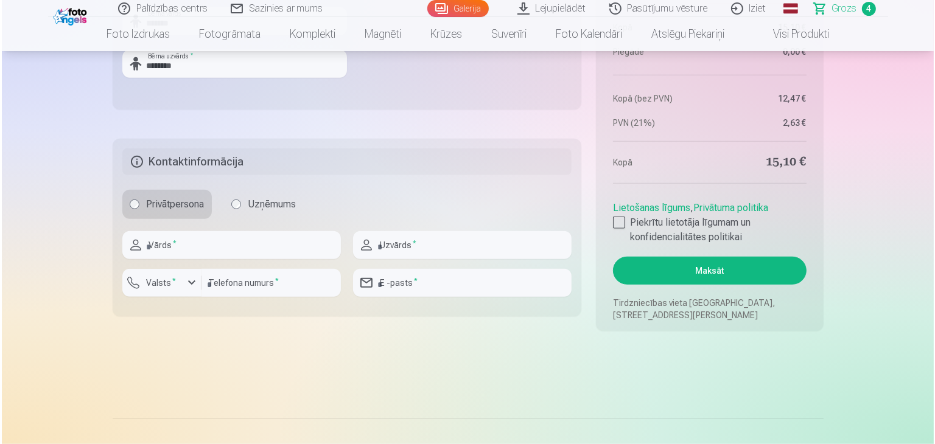
scroll to position [998, 0]
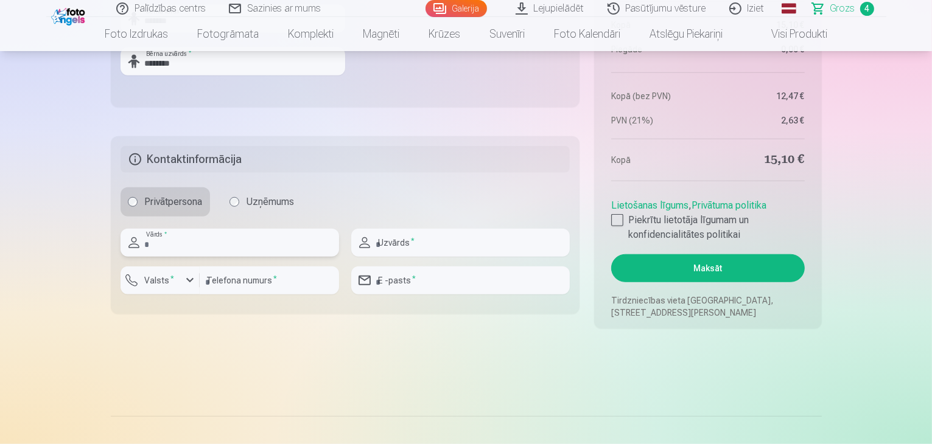
click at [264, 245] on input "text" at bounding box center [230, 243] width 218 height 28
type input "****"
click at [390, 240] on input "text" at bounding box center [460, 243] width 218 height 28
type input "**********"
click at [241, 283] on input "number" at bounding box center [269, 281] width 139 height 28
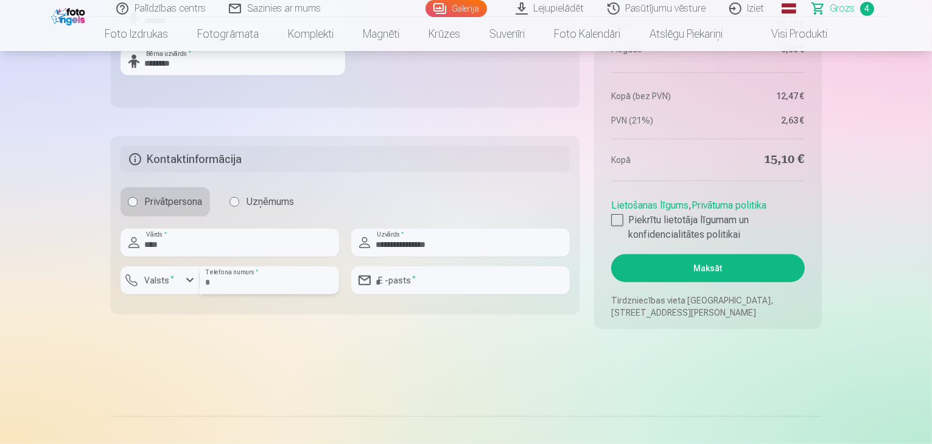
type input "********"
click at [394, 279] on input "email" at bounding box center [460, 281] width 218 height 28
type input "**********"
click at [616, 225] on div at bounding box center [617, 220] width 12 height 12
click at [678, 271] on button "Maksāt" at bounding box center [707, 268] width 193 height 28
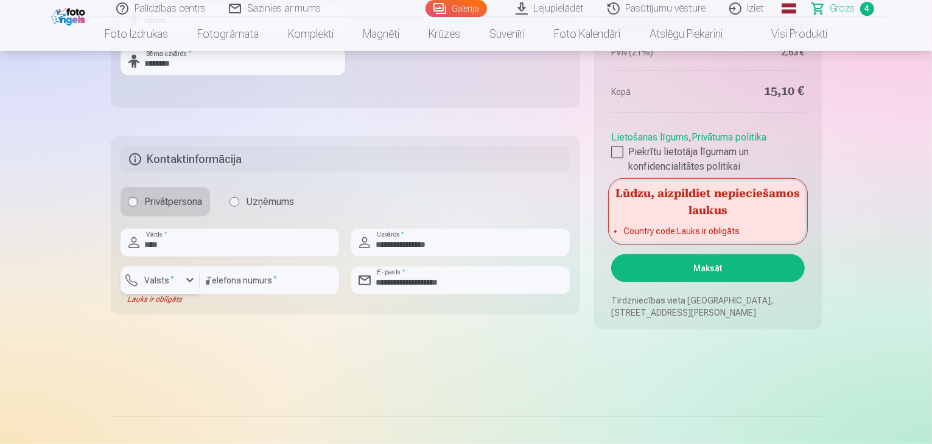
click at [187, 281] on div "button" at bounding box center [190, 280] width 15 height 15
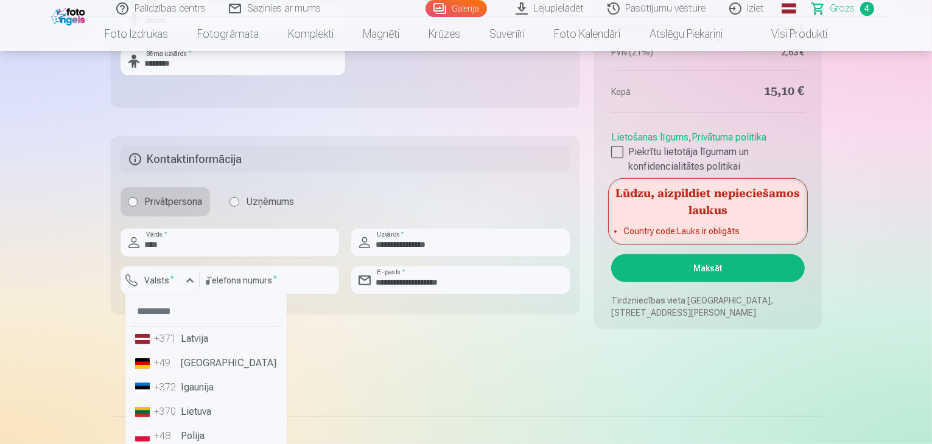
click at [177, 341] on div "+371" at bounding box center [167, 339] width 24 height 15
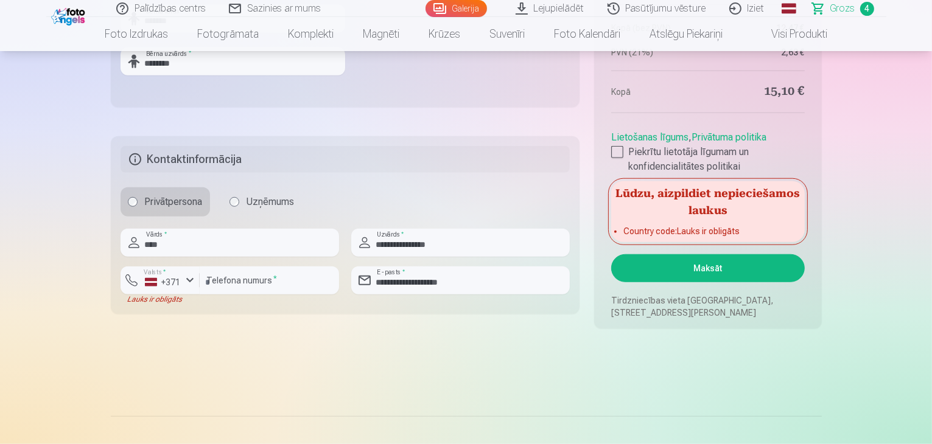
click at [652, 264] on button "Maksāt" at bounding box center [707, 268] width 193 height 28
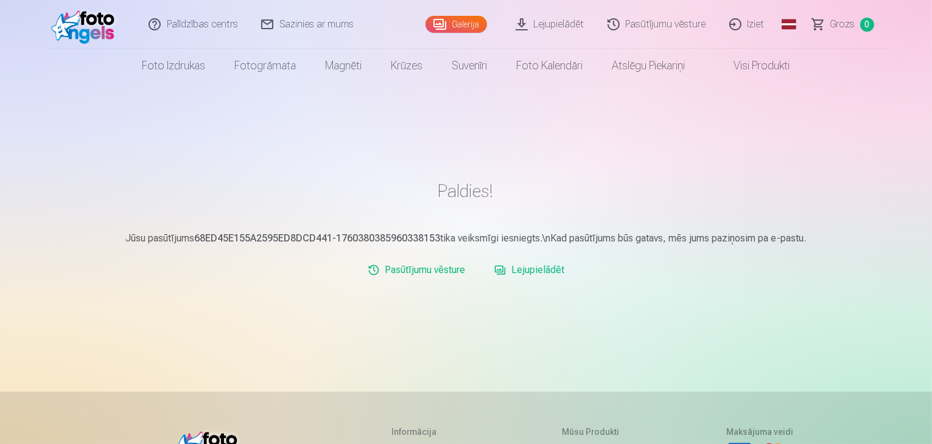
click at [931, 88] on div "Palīdzības centrs Sazinies ar mums Galerija Lejupielādēt Pasūtījumu vēsture Izi…" at bounding box center [466, 363] width 932 height 727
drag, startPoint x: 931, startPoint y: 88, endPoint x: 756, endPoint y: 71, distance: 175.5
click at [756, 71] on div "Palīdzības centrs Sazinies ar mums Galerija Lejupielādēt Pasūtījumu vēsture Izi…" at bounding box center [466, 363] width 932 height 727
click at [763, 20] on link "Iziet" at bounding box center [747, 24] width 58 height 49
